Goal: Task Accomplishment & Management: Manage account settings

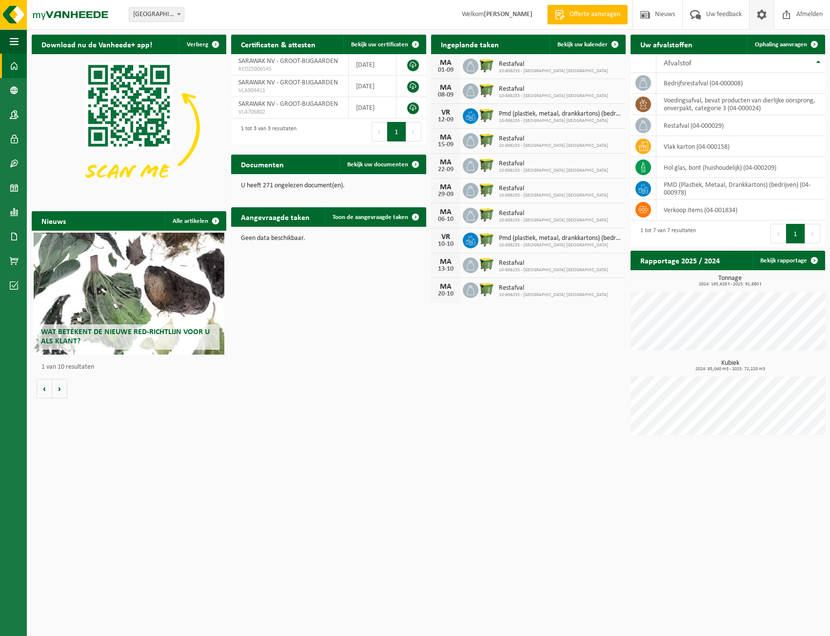
click at [756, 15] on span at bounding box center [761, 14] width 15 height 29
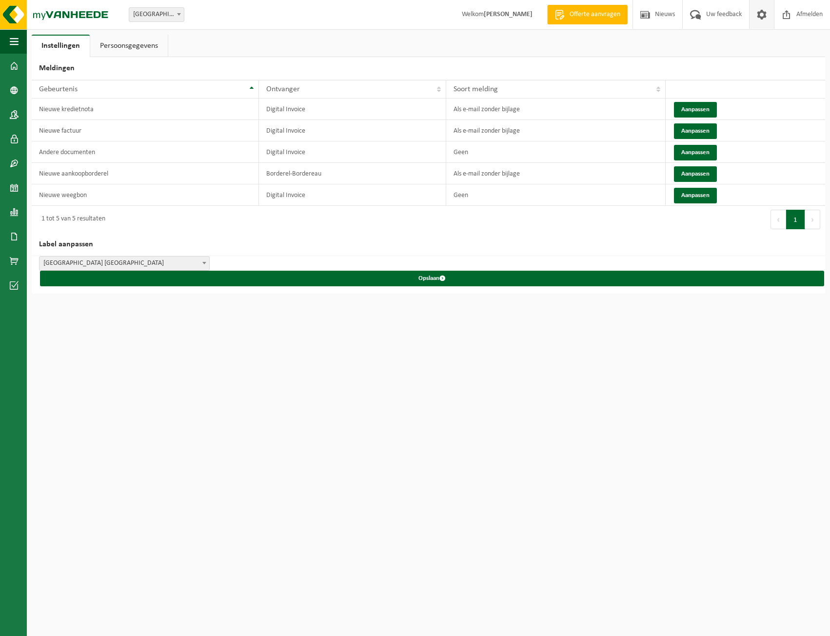
click at [149, 45] on link "Persoonsgegevens" at bounding box center [129, 46] width 78 height 22
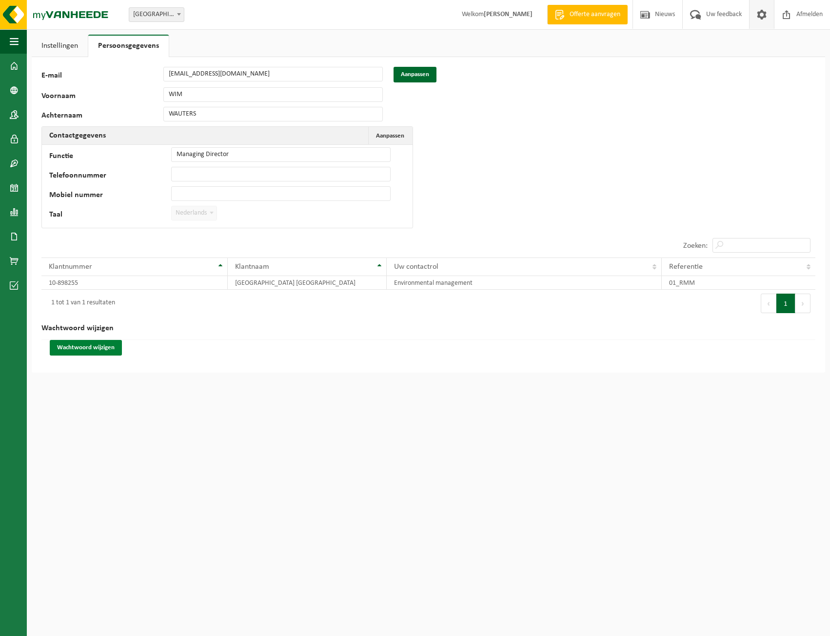
click at [102, 349] on button "Wachtwoord wijzigen" at bounding box center [86, 348] width 72 height 16
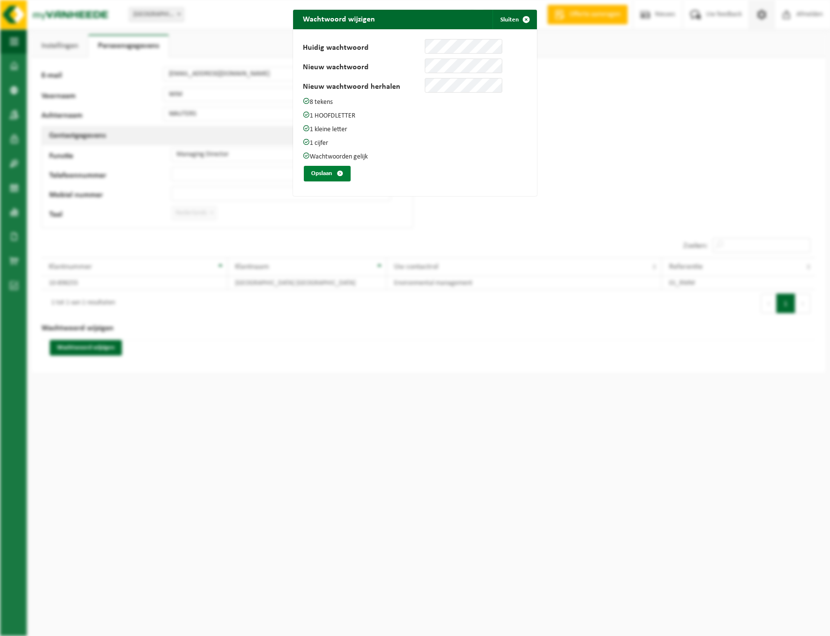
click at [312, 169] on button "Opslaan" at bounding box center [327, 174] width 47 height 16
